Goal: Submit feedback/report problem: Complete application form

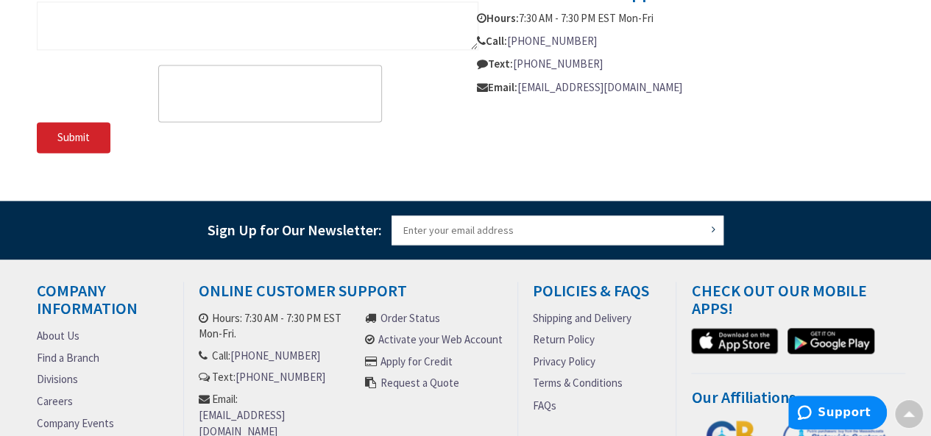
scroll to position [822, 0]
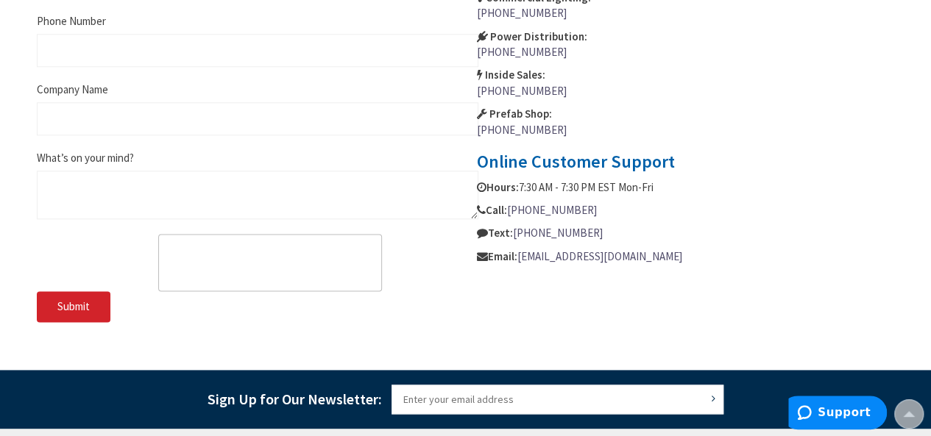
click at [160, 152] on div "What’s on your mind?" at bounding box center [257, 184] width 441 height 69
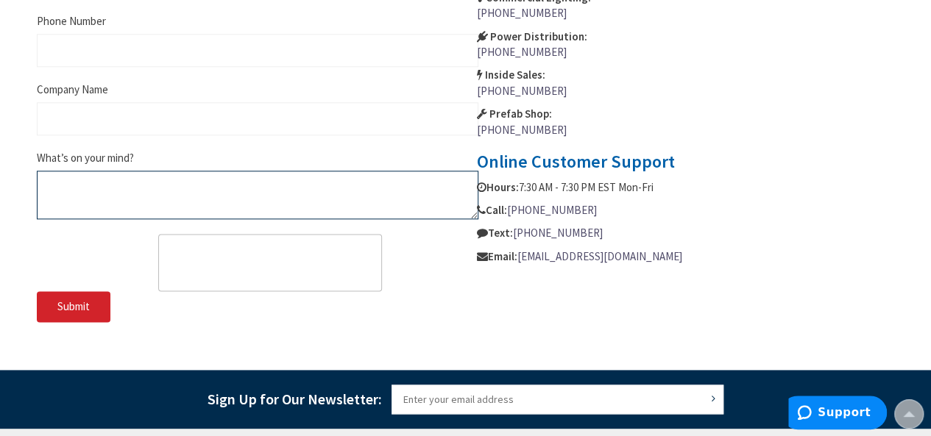
click at [135, 179] on textarea "What’s on your mind?" at bounding box center [257, 195] width 441 height 49
paste textarea "Loremi DOL si ame consecte adipiscin elitsed (doei’te inci ut lab etdo) Magn al…"
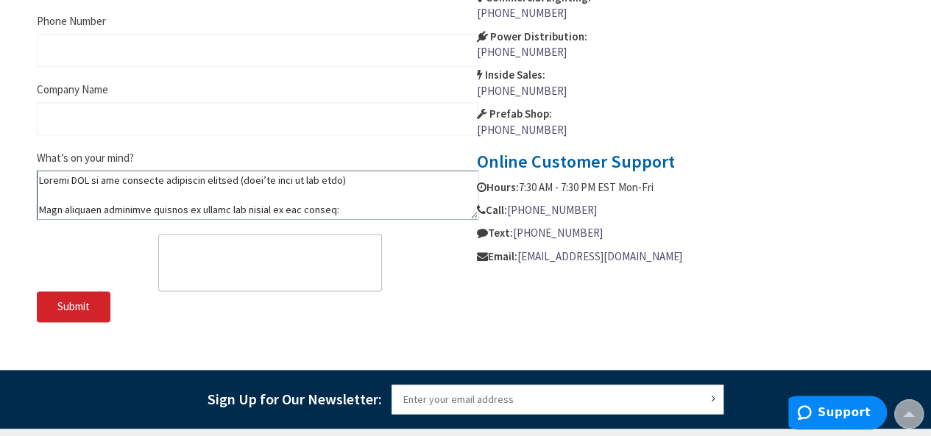
scroll to position [395, 0]
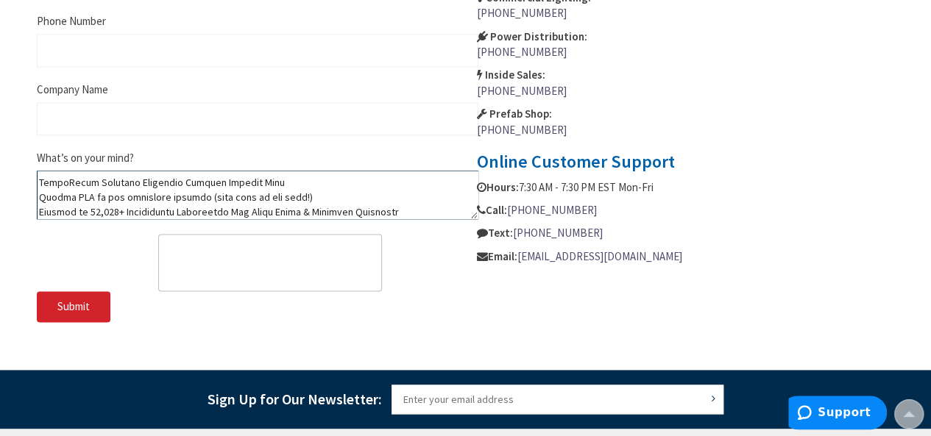
type textarea "Loremi DOL si ame consecte adipiscin elitsed (doei’te inci ut lab etdo) Magn al…"
click at [152, 118] on div at bounding box center [465, 218] width 931 height 436
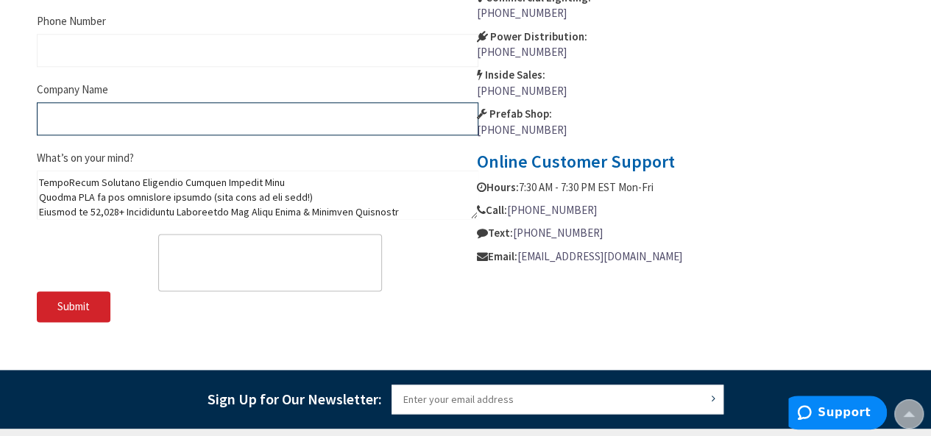
click at [152, 118] on input "Company Name" at bounding box center [257, 118] width 441 height 33
type input "HelloRates Customer Financing"
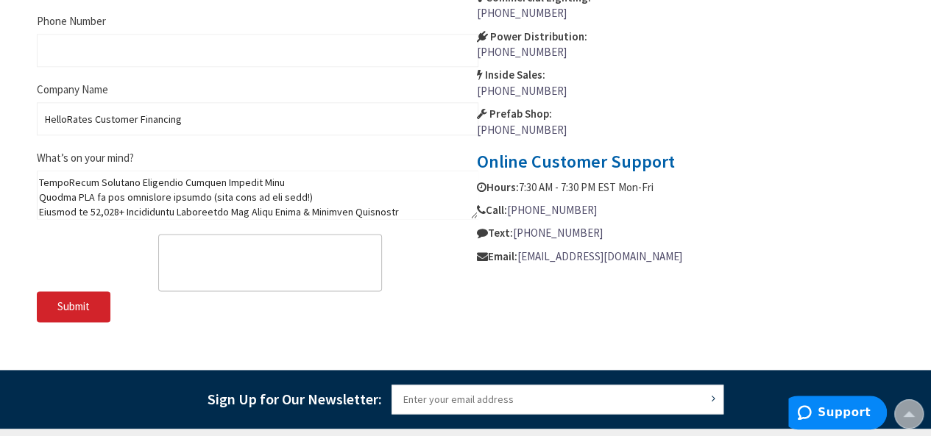
type input "[PERSON_NAME]"
type input "[EMAIL_ADDRESS][DOMAIN_NAME]"
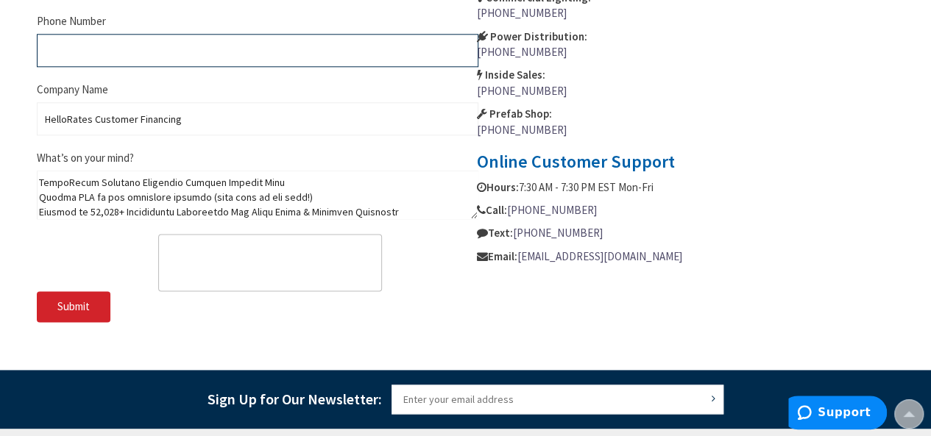
type input "8438729314"
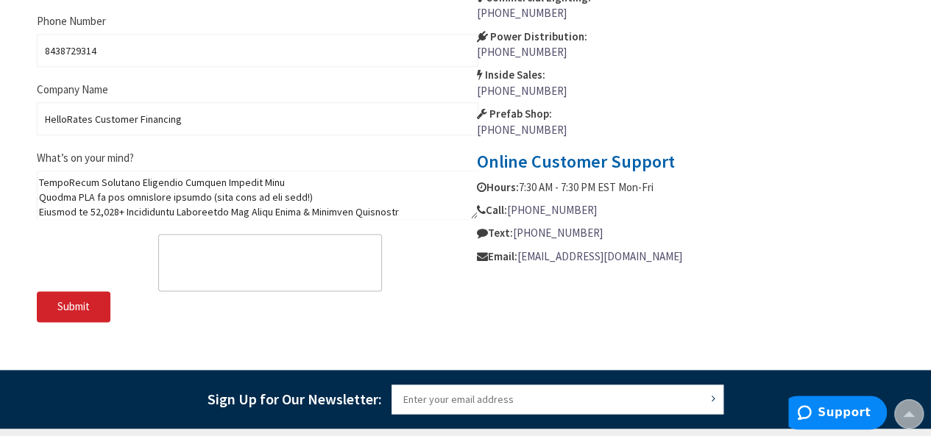
click at [88, 302] on span "Submit" at bounding box center [73, 306] width 32 height 14
